Goal: Information Seeking & Learning: Find specific fact

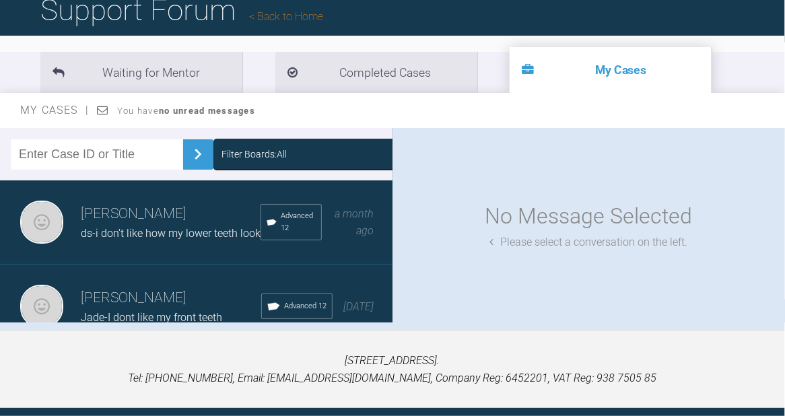
scroll to position [148, 0]
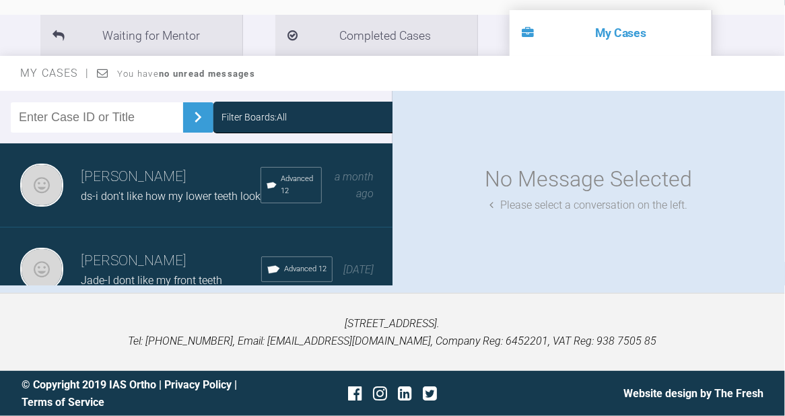
click at [56, 110] on input "text" at bounding box center [97, 117] width 172 height 30
type input "fc"
click at [187, 112] on img at bounding box center [198, 117] width 22 height 22
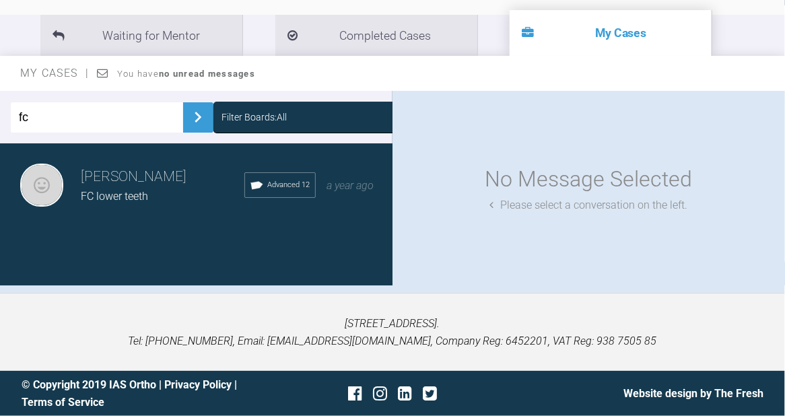
click at [142, 174] on h3 "[PERSON_NAME]" at bounding box center [163, 177] width 164 height 23
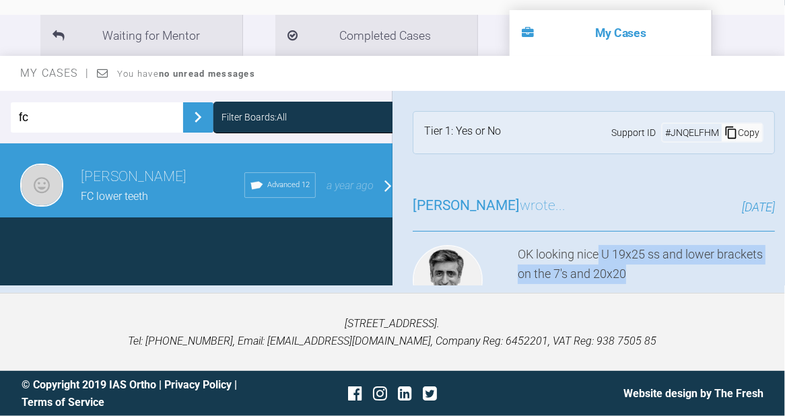
drag, startPoint x: 600, startPoint y: 253, endPoint x: 655, endPoint y: 268, distance: 56.5
click at [655, 268] on div "OK looking nice U 19x25 ss and lower brackets on the 7's and 20x20" at bounding box center [646, 282] width 257 height 75
copy div "U 19x25 ss and lower brackets on the 7's and 20x20"
